Goal: Find specific page/section: Find specific page/section

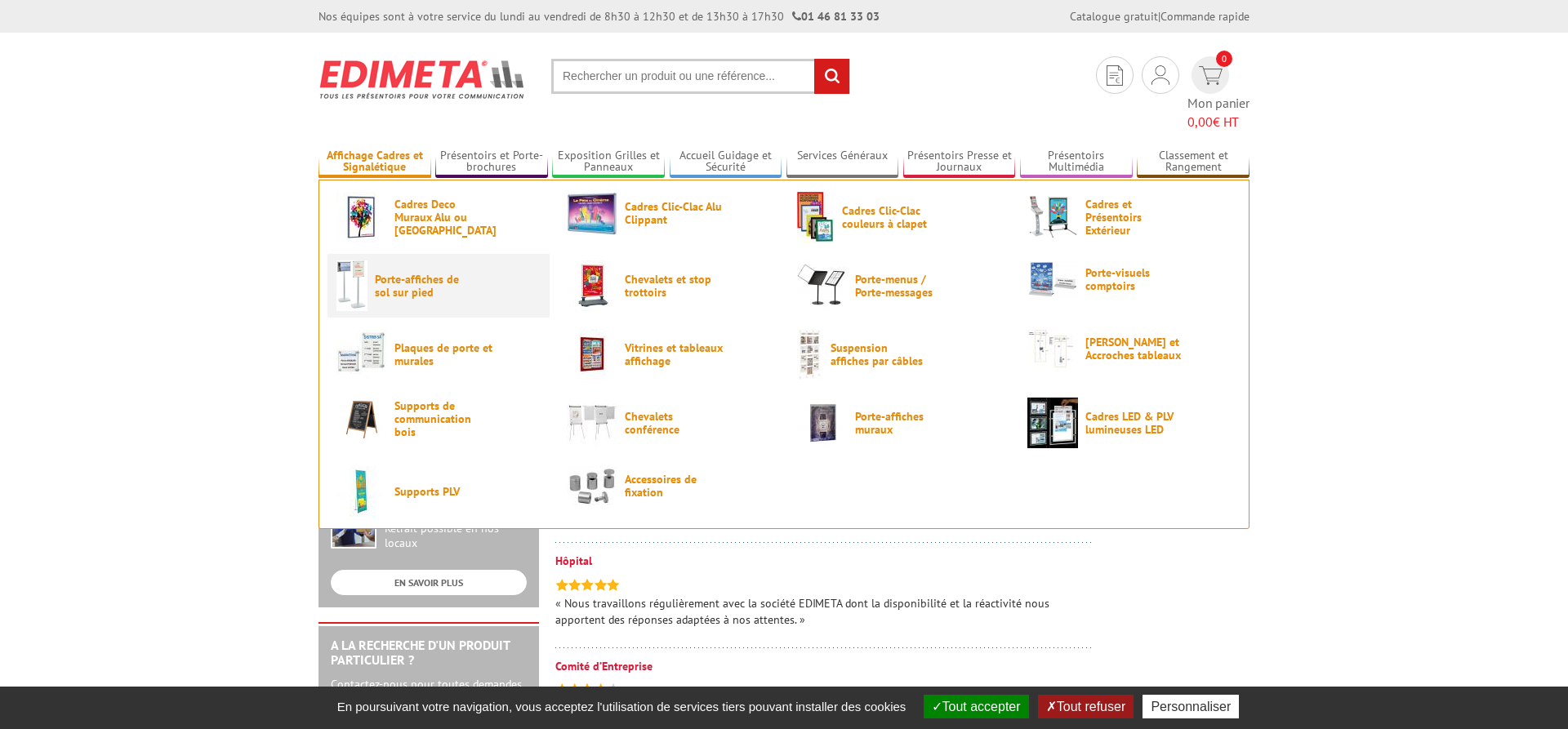
click at [405, 284] on link "Porte-affiches de sol sur pied" at bounding box center [439, 285] width 204 height 51
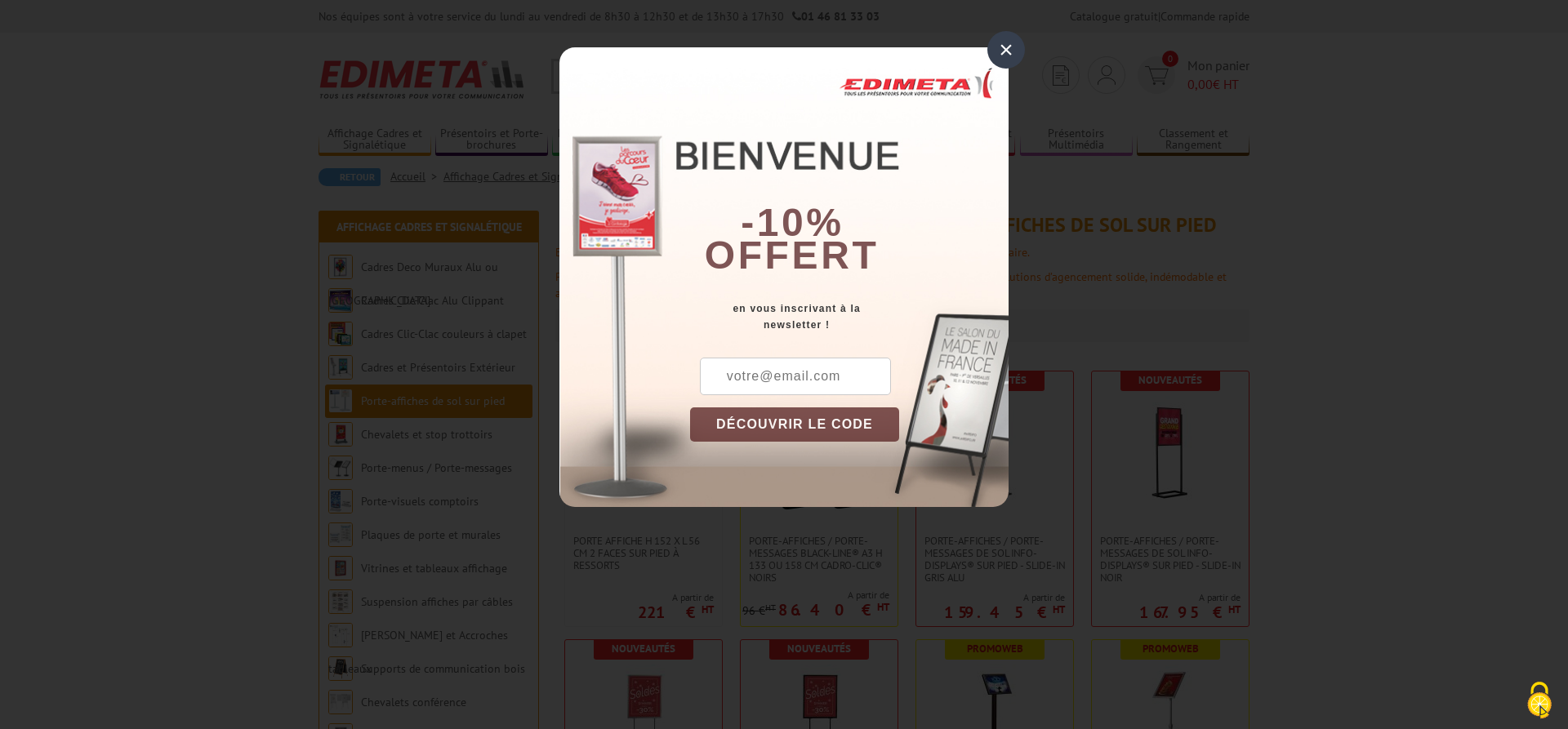
click at [1014, 50] on div "×" at bounding box center [1006, 50] width 38 height 38
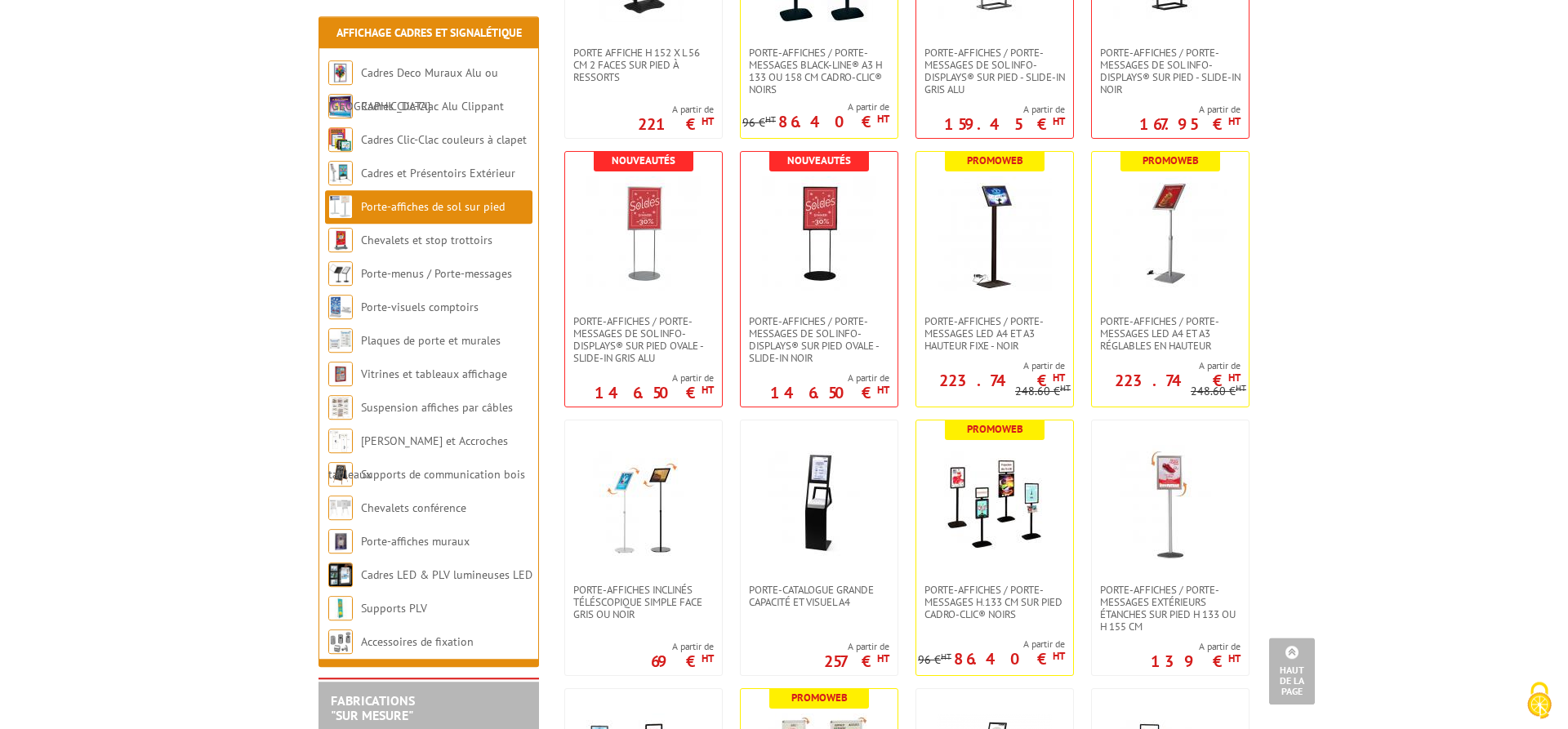
scroll to position [416, 0]
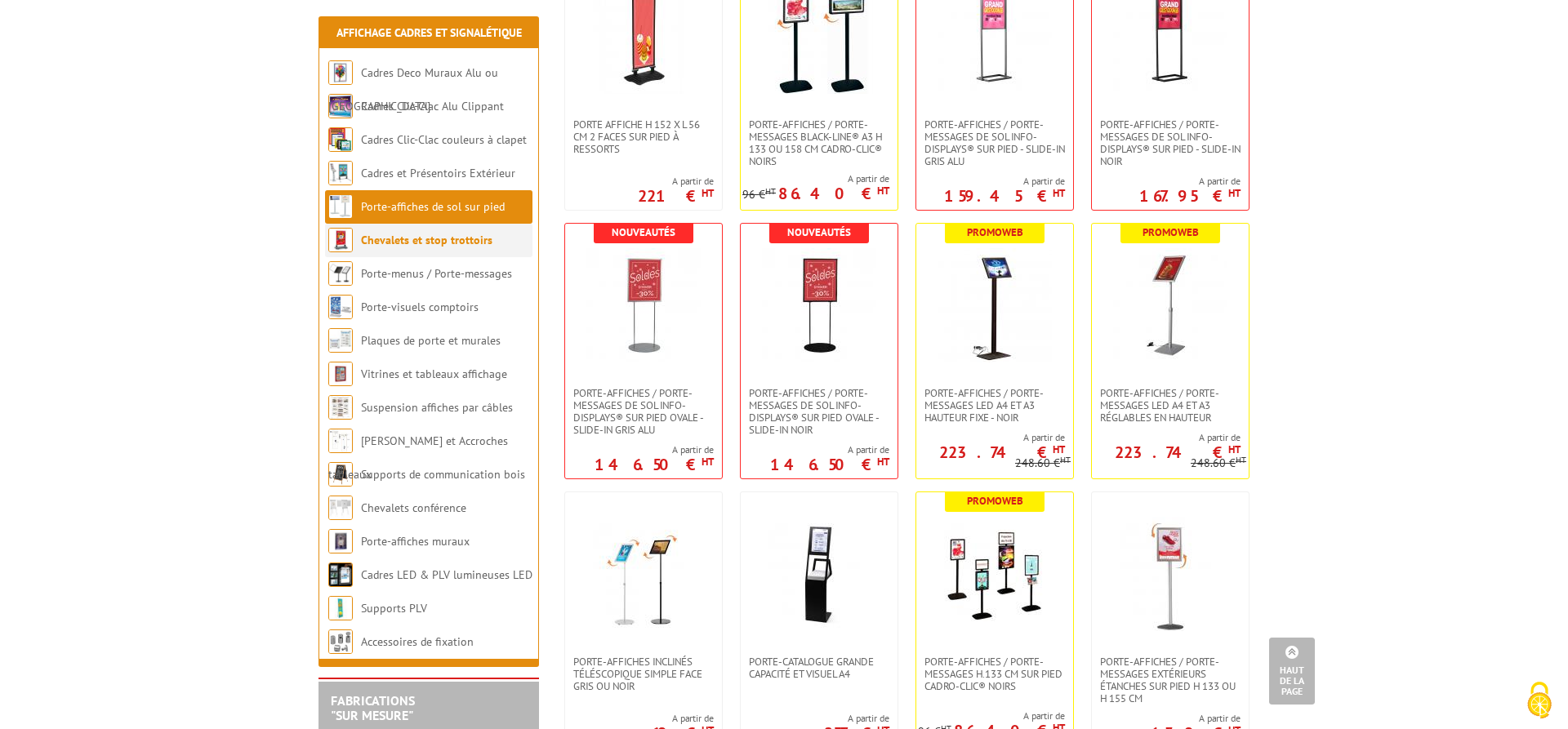
click at [448, 249] on li "Chevalets et stop trottoirs" at bounding box center [428, 240] width 207 height 33
click at [454, 245] on link "Chevalets et stop trottoirs" at bounding box center [426, 240] width 131 height 15
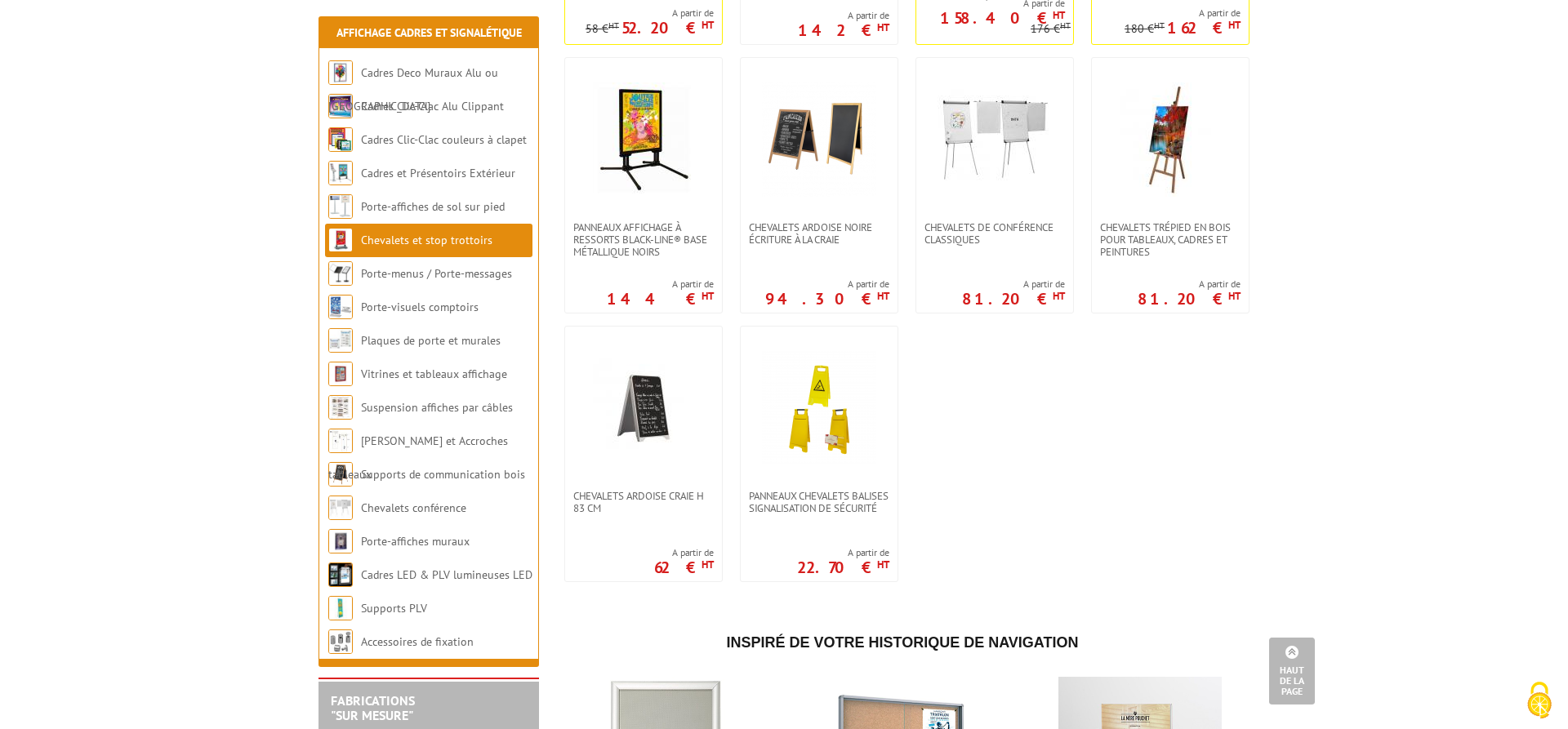
scroll to position [1582, 0]
